Goal: Task Accomplishment & Management: Use online tool/utility

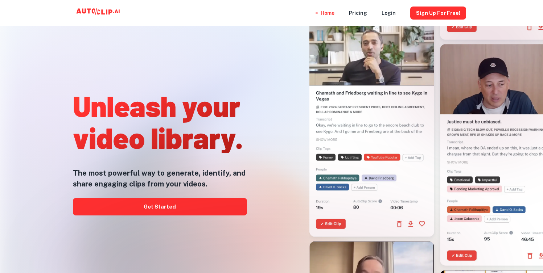
click at [241, 212] on div at bounding box center [271, 273] width 434 height 145
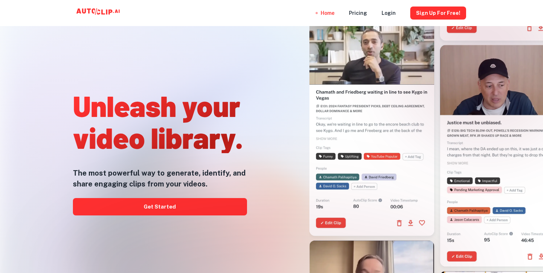
click at [217, 208] on div at bounding box center [271, 273] width 434 height 145
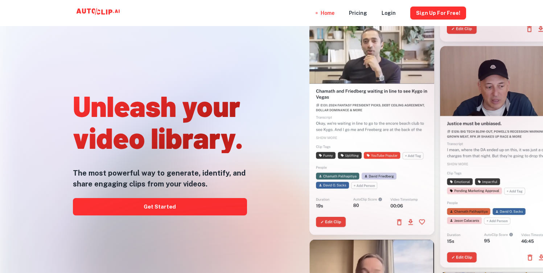
click at [179, 210] on div at bounding box center [271, 273] width 434 height 145
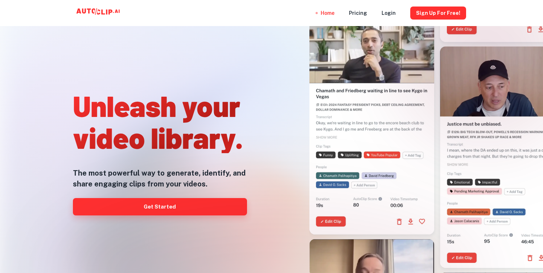
click at [178, 206] on link "Get Started" at bounding box center [160, 206] width 174 height 17
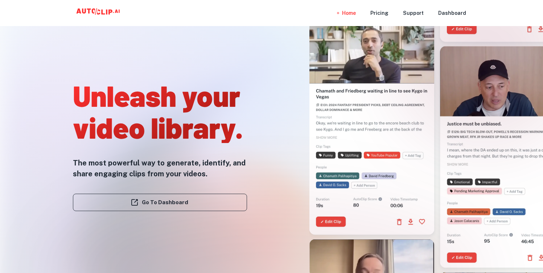
click at [278, 142] on div at bounding box center [368, 107] width 223 height 273
